Goal: Use online tool/utility: Utilize a website feature to perform a specific function

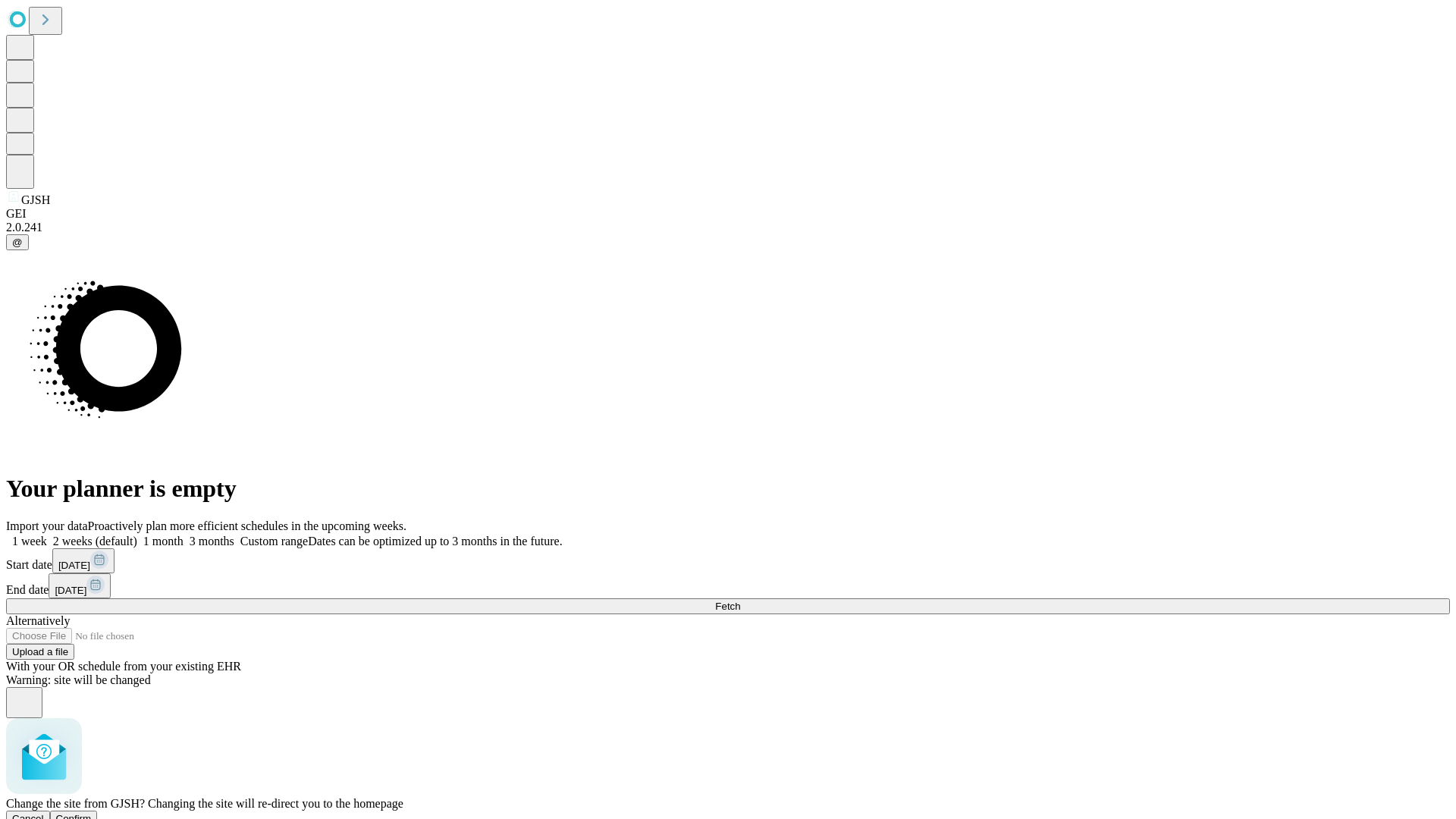
click at [91, 813] on span "Confirm" at bounding box center [74, 819] width 36 height 11
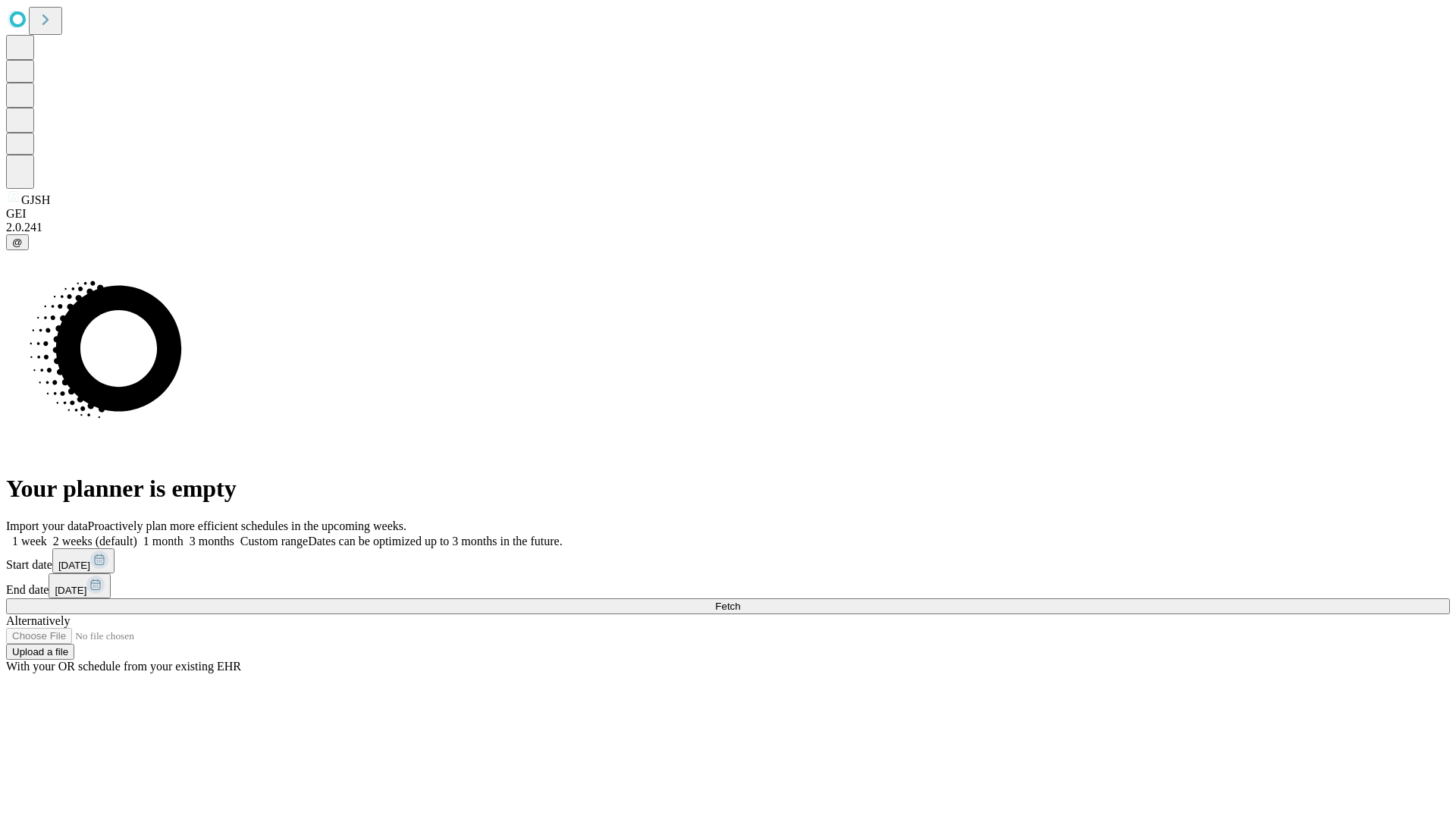
click at [47, 534] on label "1 week" at bounding box center [25, 541] width 41 height 13
click at [740, 600] on span "Fetch" at bounding box center [728, 606] width 25 height 11
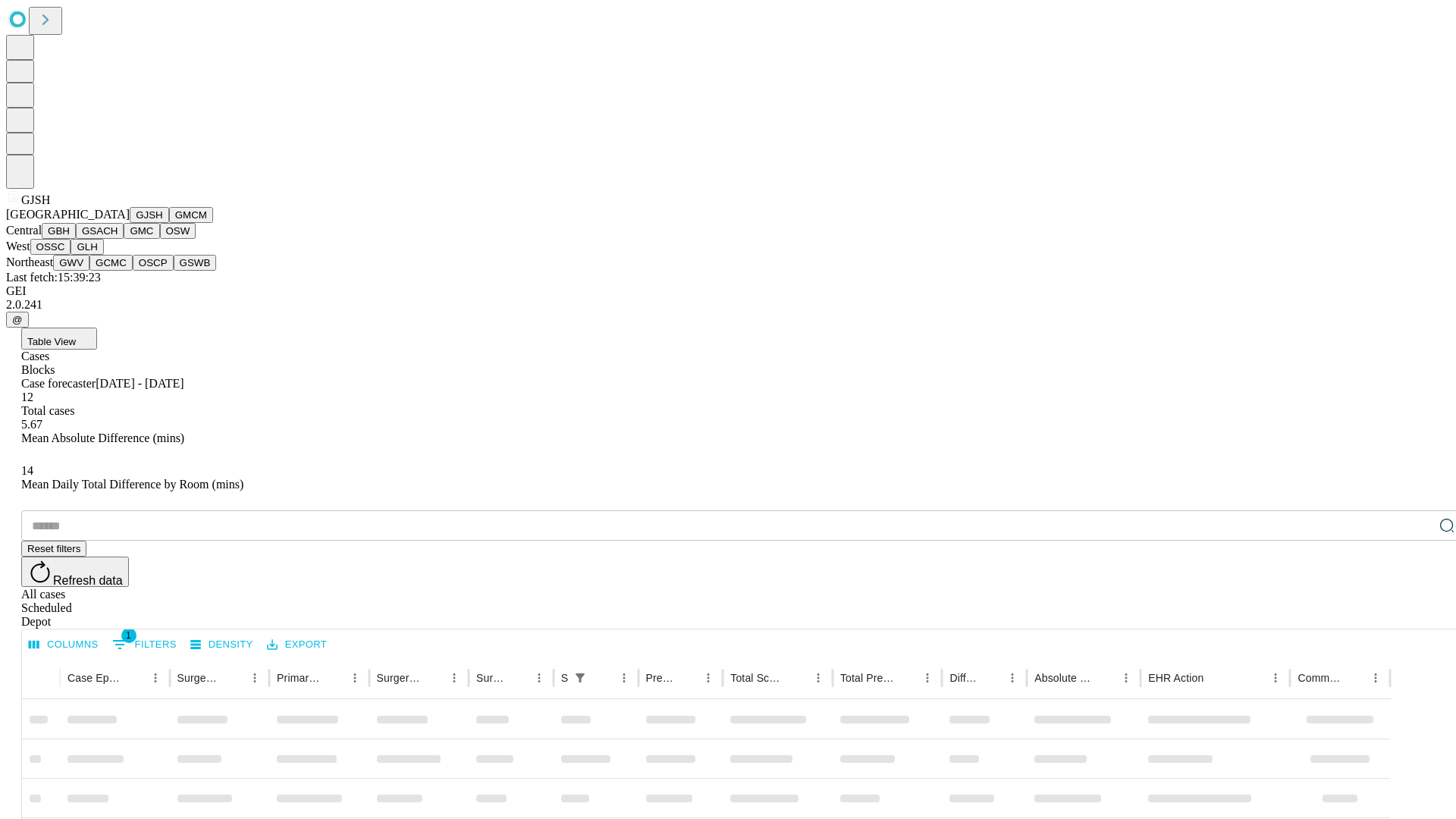
click at [169, 223] on button "GMCM" at bounding box center [190, 215] width 44 height 16
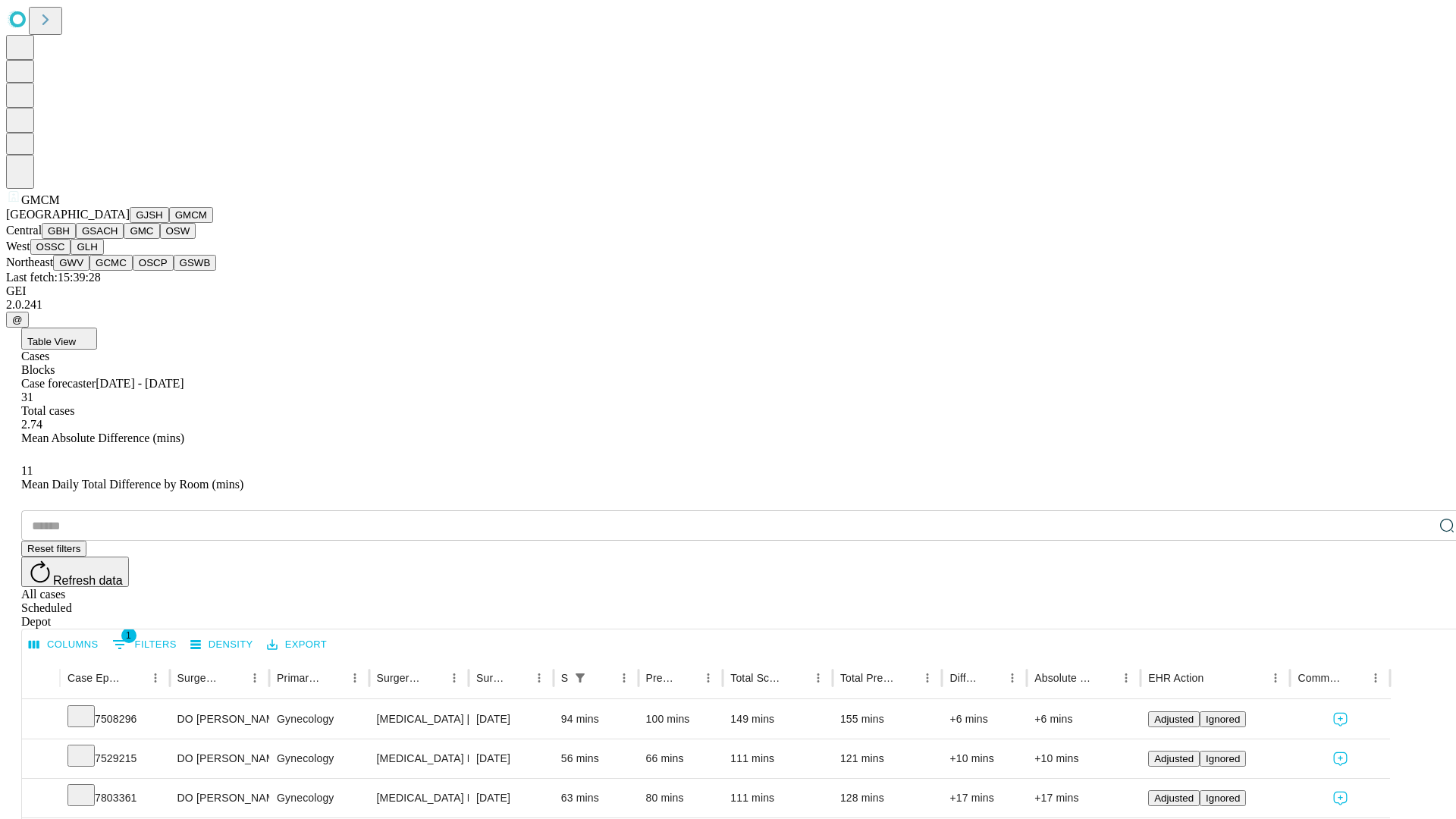
click at [75, 238] on button "GBH" at bounding box center [58, 231] width 34 height 16
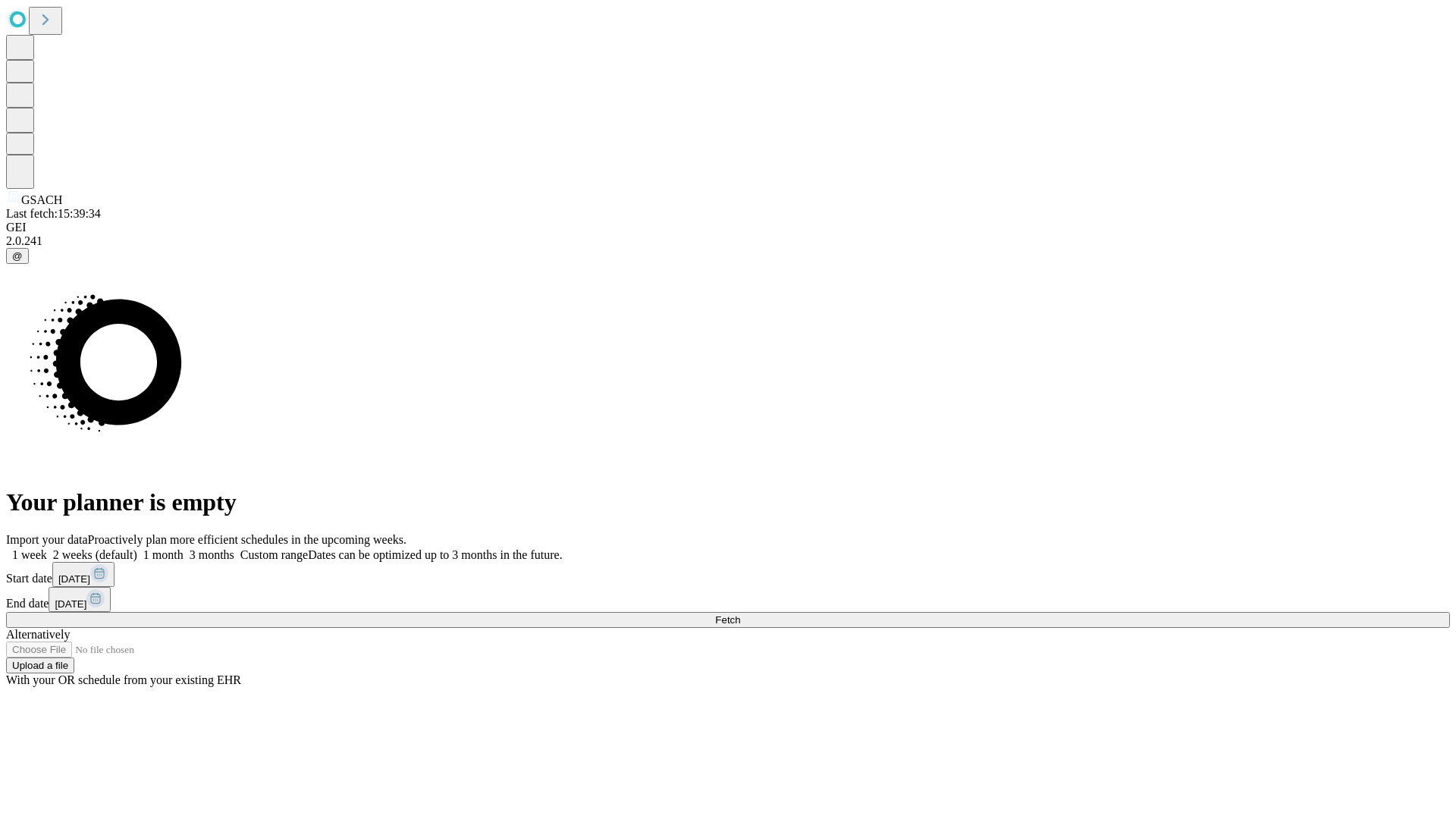
click at [740, 614] on span "Fetch" at bounding box center [728, 620] width 25 height 11
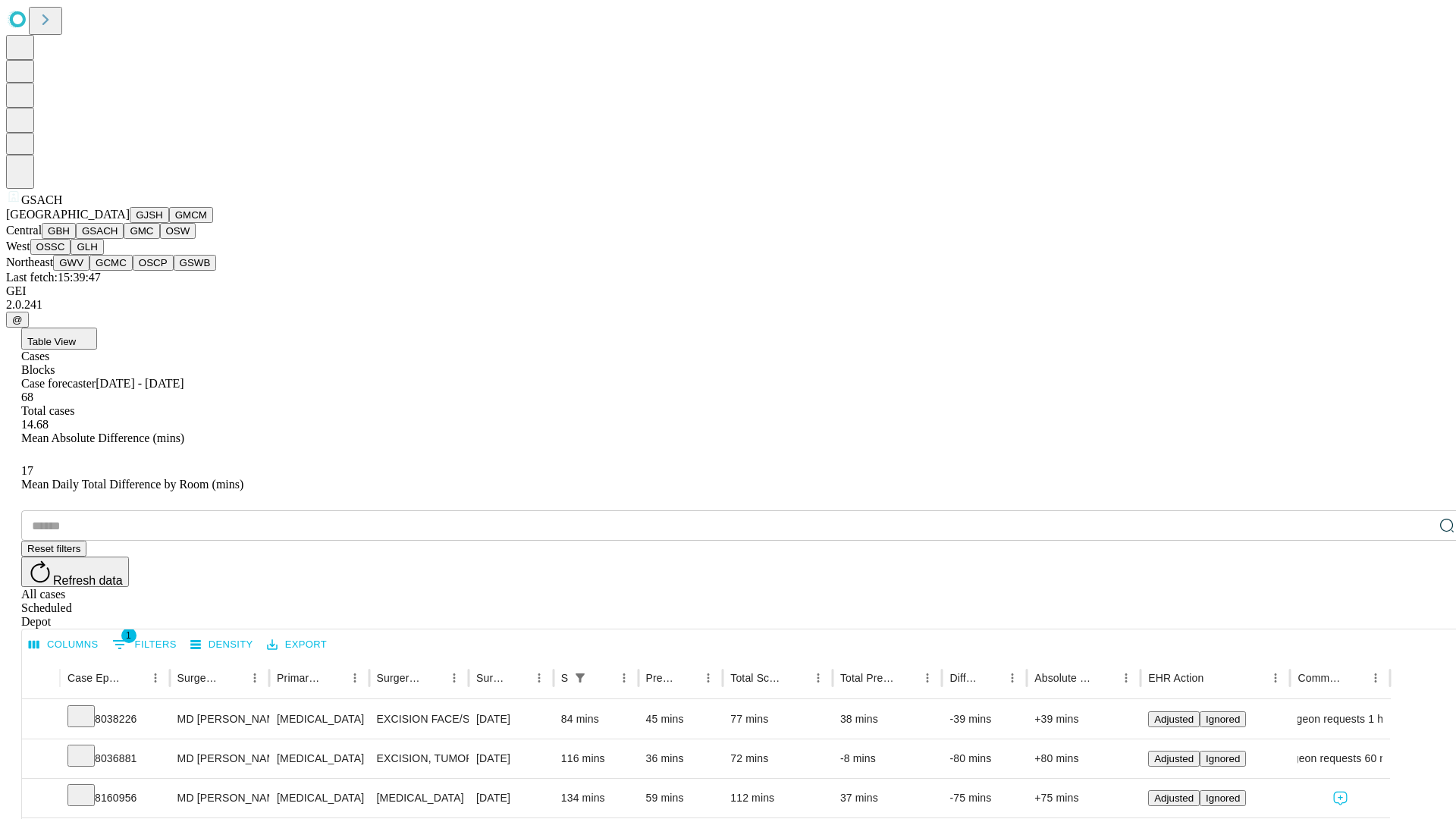
click at [123, 238] on button "GMC" at bounding box center [141, 231] width 36 height 16
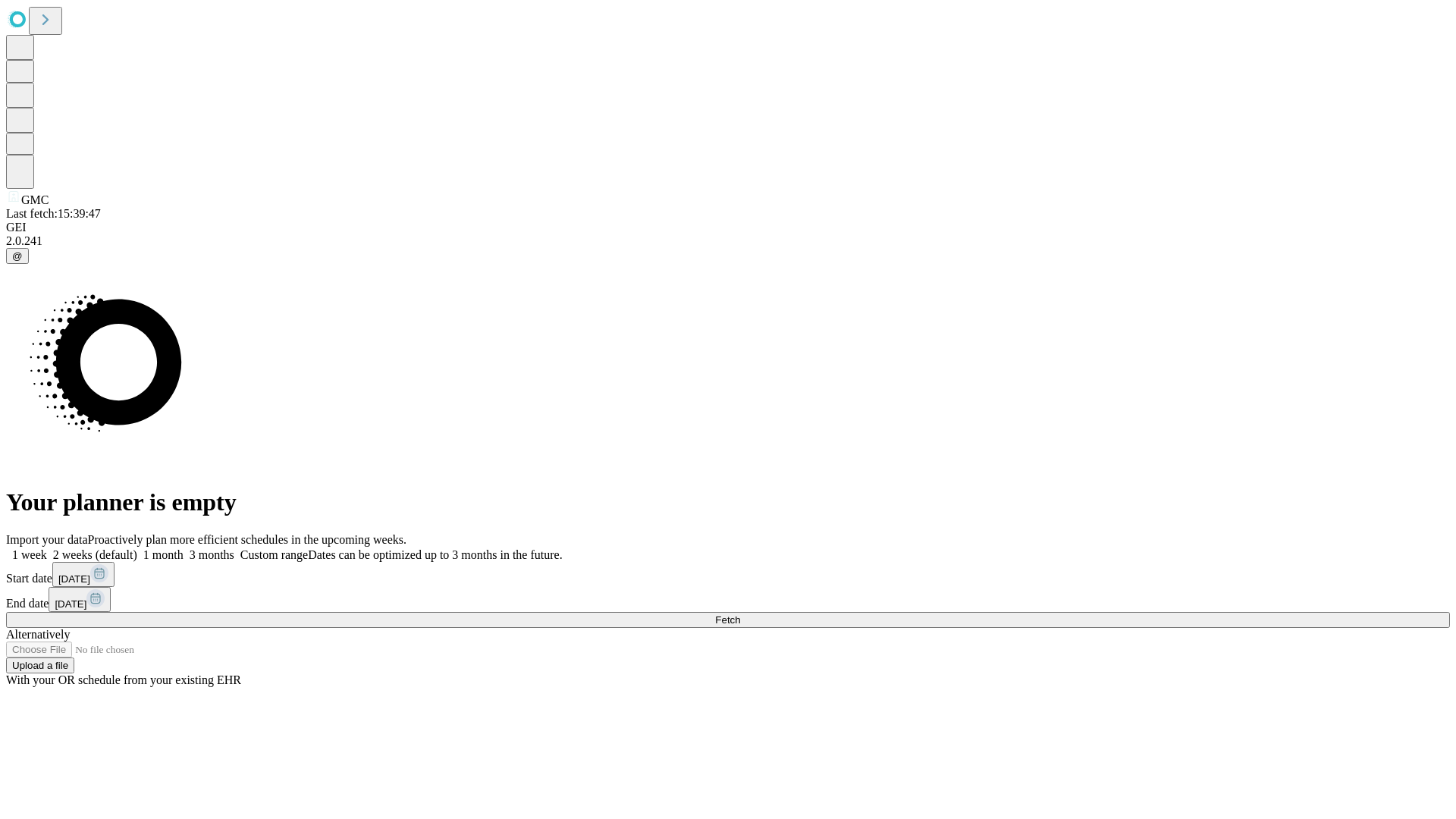
click at [47, 549] on label "1 week" at bounding box center [25, 555] width 41 height 13
click at [740, 614] on span "Fetch" at bounding box center [728, 620] width 25 height 11
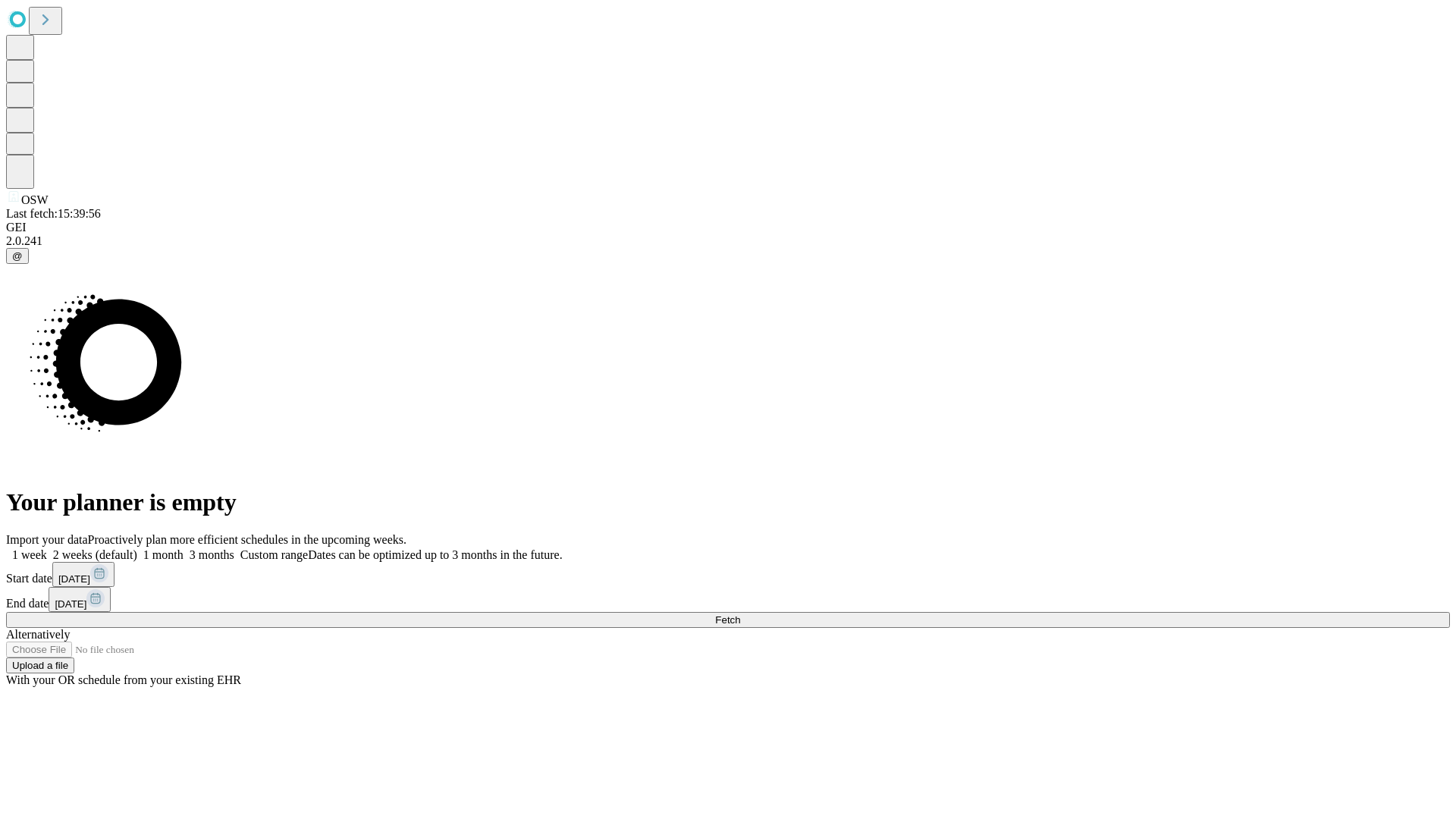
click at [47, 549] on label "1 week" at bounding box center [25, 555] width 41 height 13
click at [740, 614] on span "Fetch" at bounding box center [728, 620] width 25 height 11
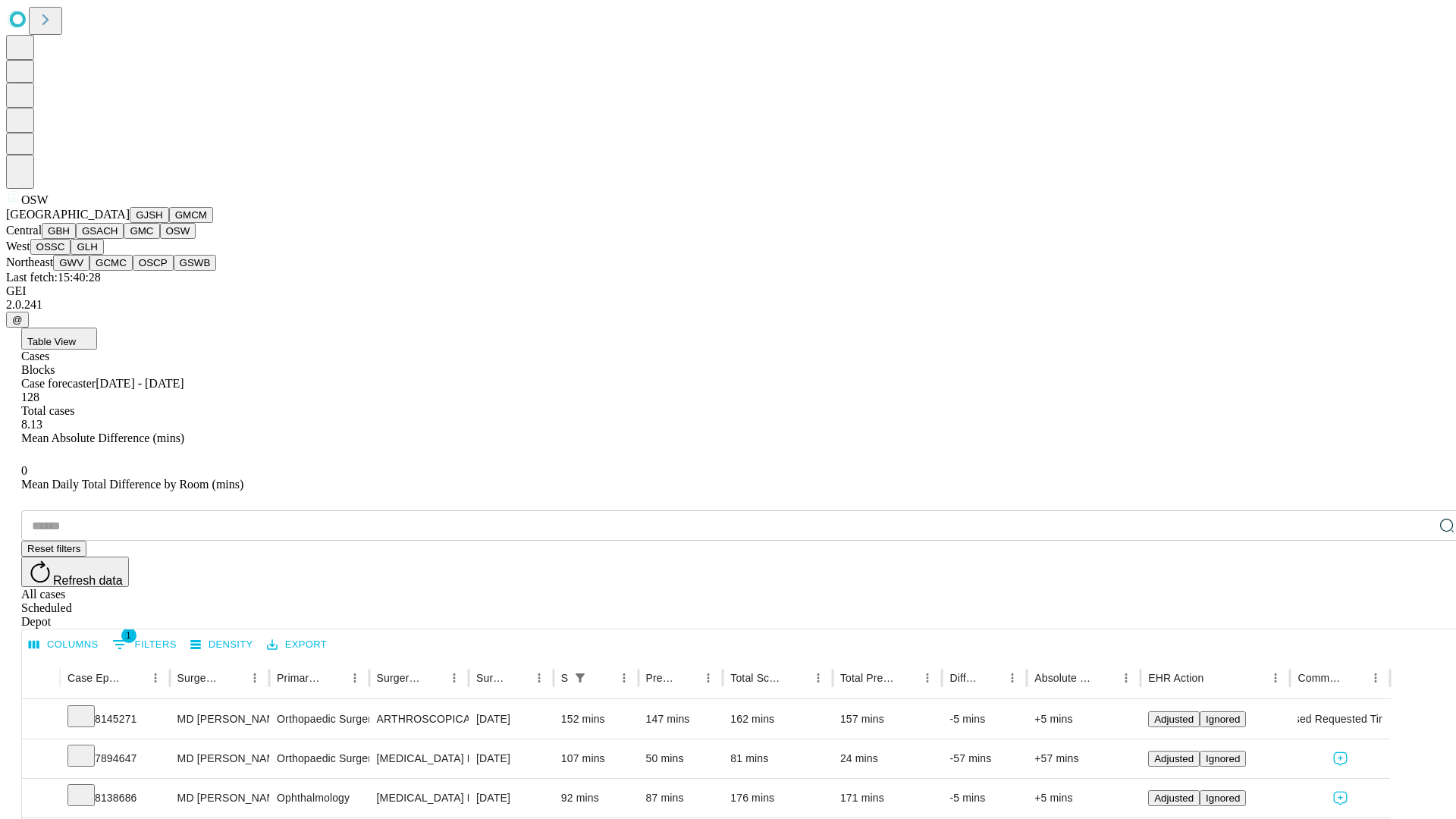
click at [72, 254] on button "OSSC" at bounding box center [50, 246] width 41 height 16
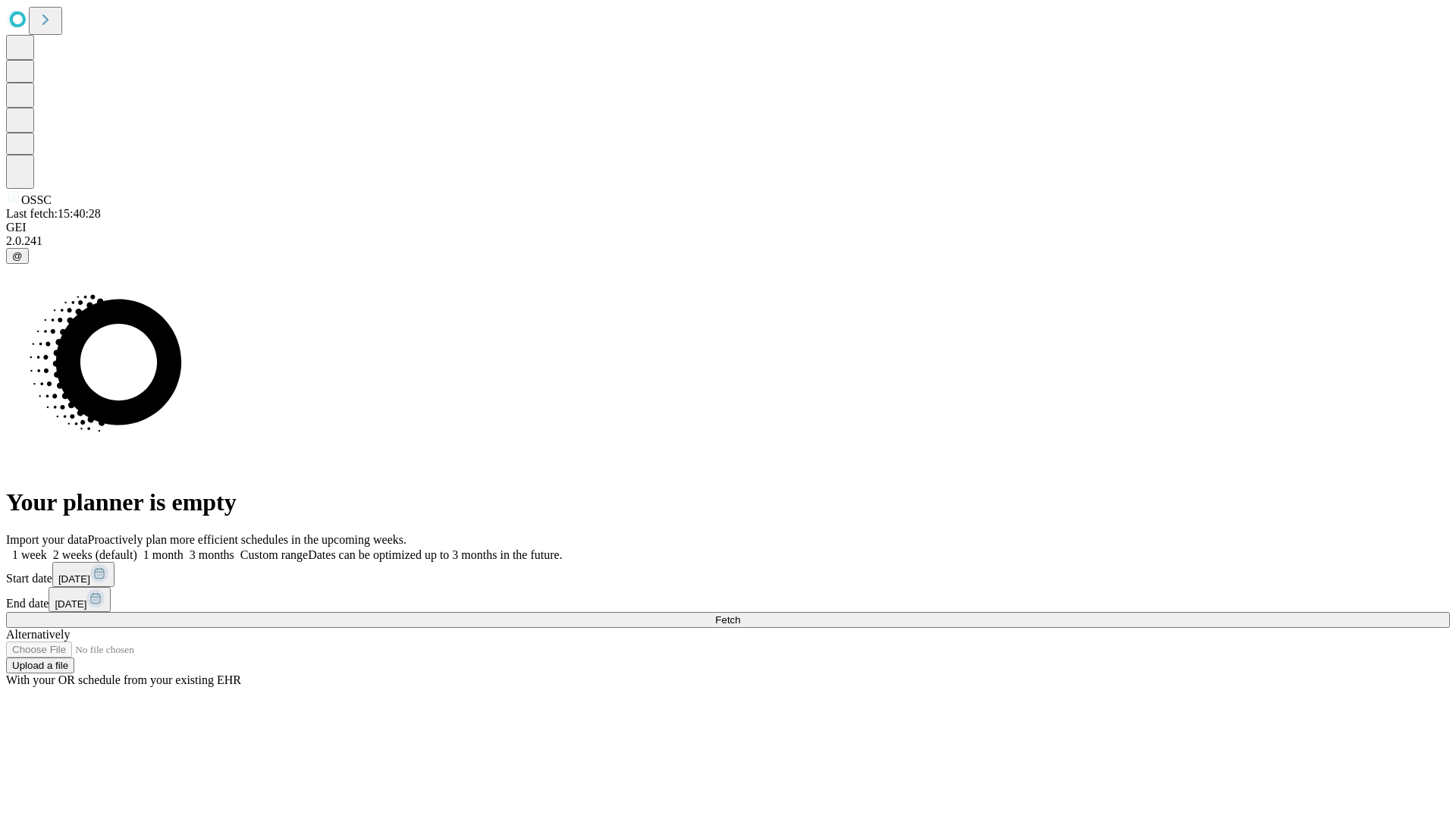
click at [47, 549] on label "1 week" at bounding box center [25, 555] width 41 height 13
click at [740, 614] on span "Fetch" at bounding box center [728, 620] width 25 height 11
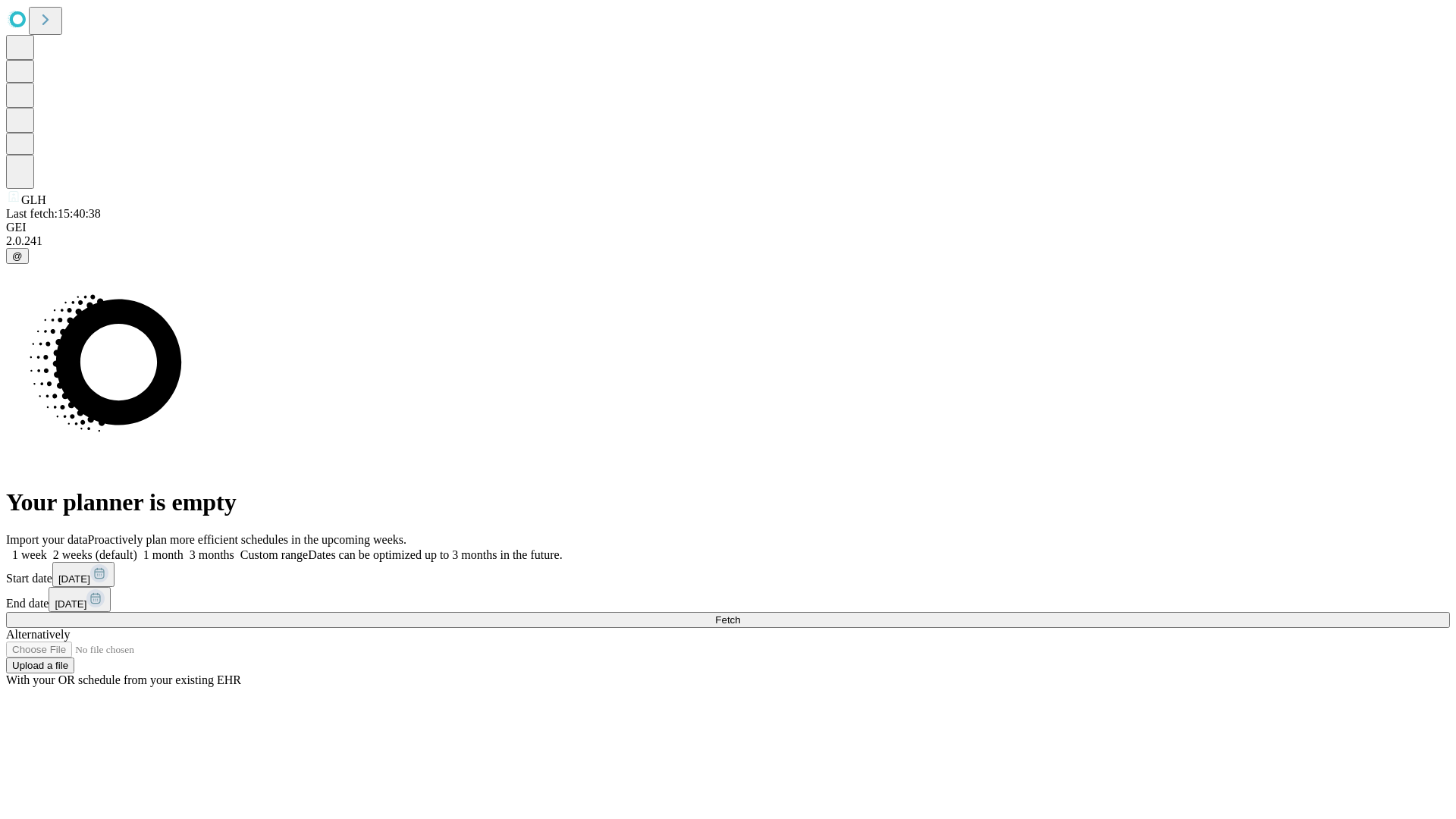
click at [47, 549] on label "1 week" at bounding box center [25, 555] width 41 height 13
click at [740, 614] on span "Fetch" at bounding box center [728, 620] width 25 height 11
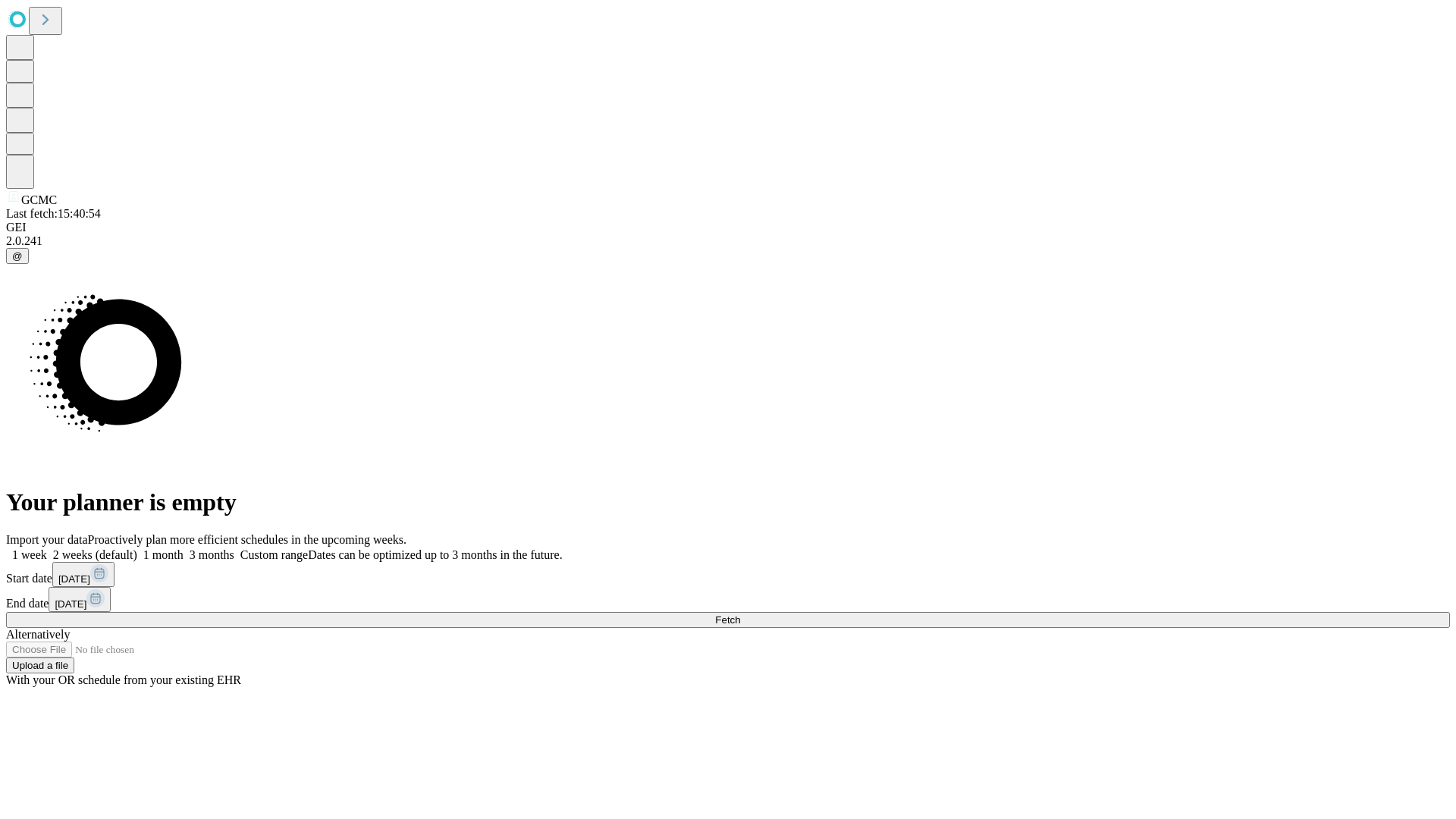
click at [740, 614] on span "Fetch" at bounding box center [728, 620] width 25 height 11
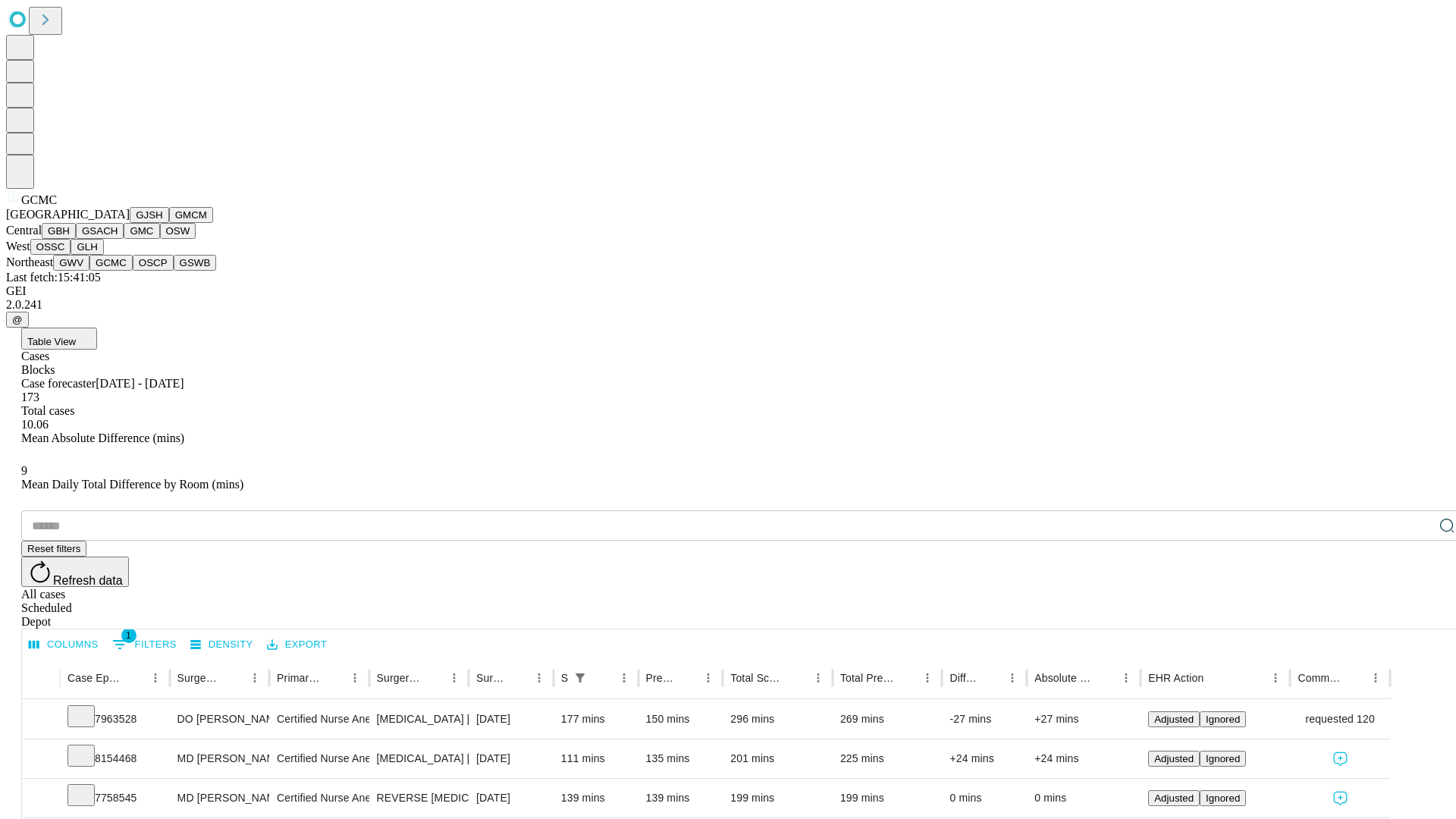
click at [133, 270] on button "OSCP" at bounding box center [153, 262] width 41 height 16
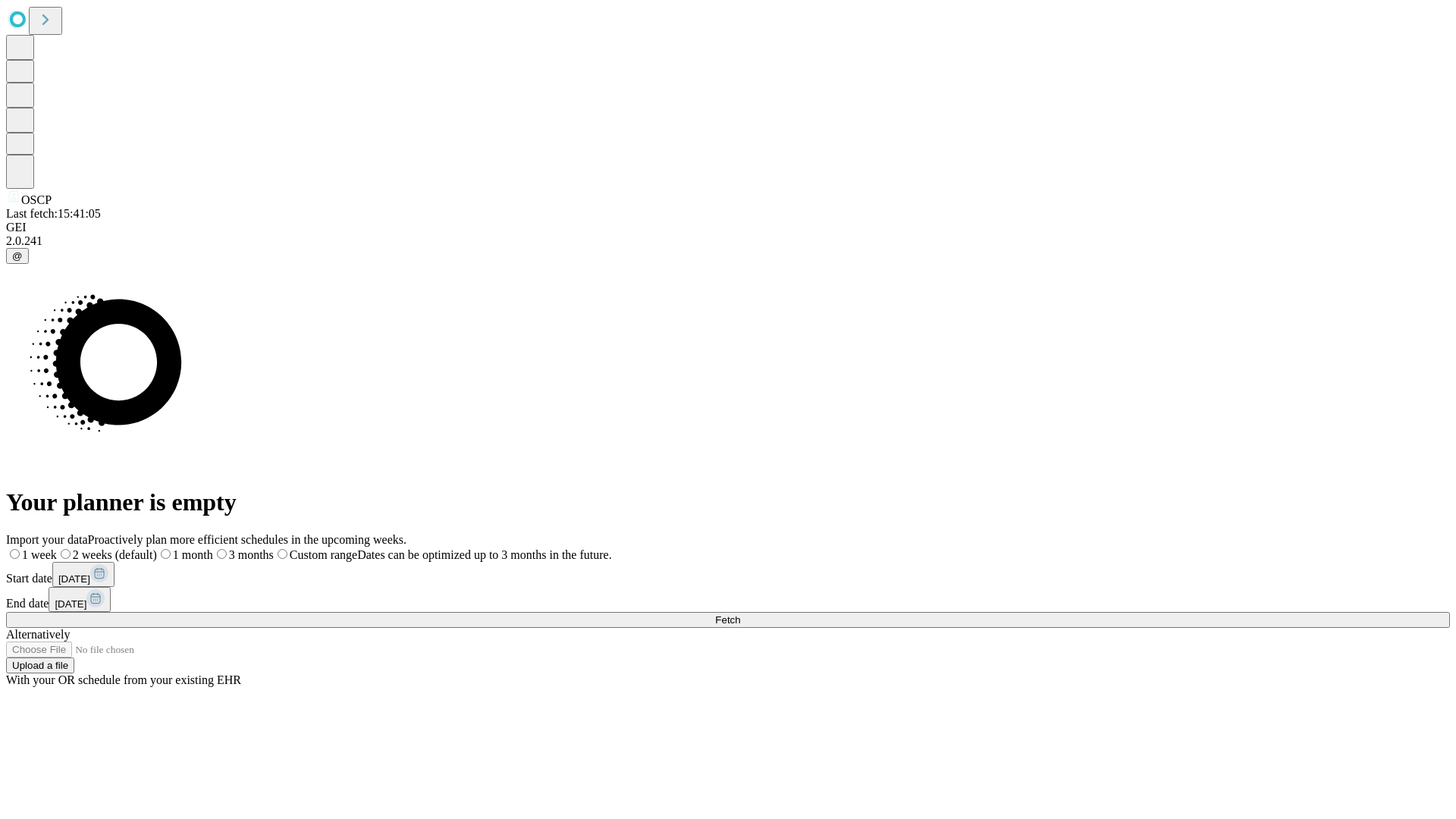
click at [57, 549] on label "1 week" at bounding box center [31, 555] width 51 height 13
click at [740, 614] on span "Fetch" at bounding box center [728, 620] width 25 height 11
